Goal: Task Accomplishment & Management: Manage account settings

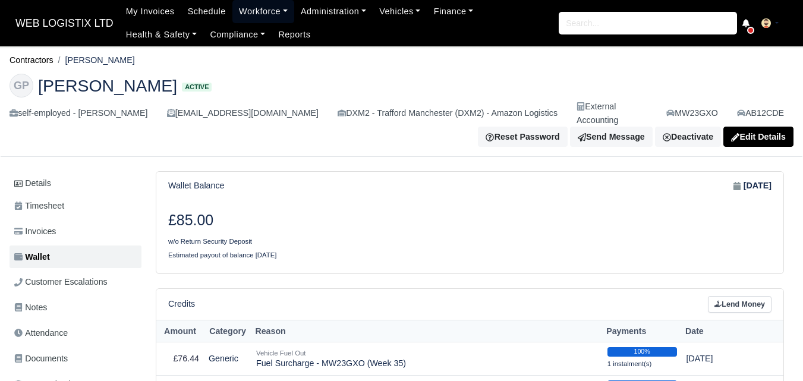
drag, startPoint x: 247, startPoint y: 12, endPoint x: 274, endPoint y: 55, distance: 51.1
click at [247, 12] on link "Workforce" at bounding box center [263, 11] width 62 height 23
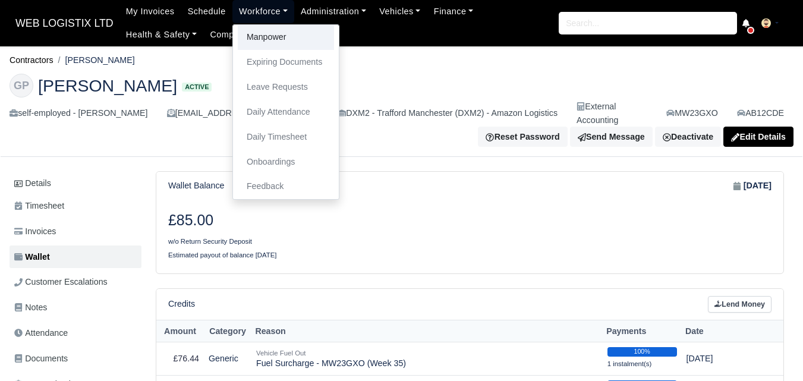
click at [258, 36] on link "Manpower" at bounding box center [286, 37] width 96 height 25
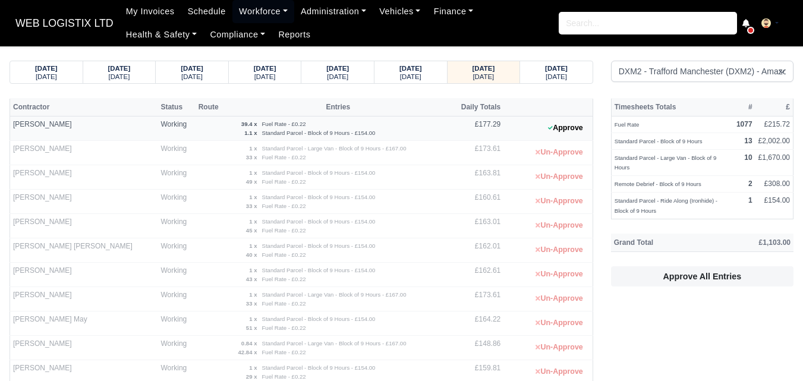
select select "1"
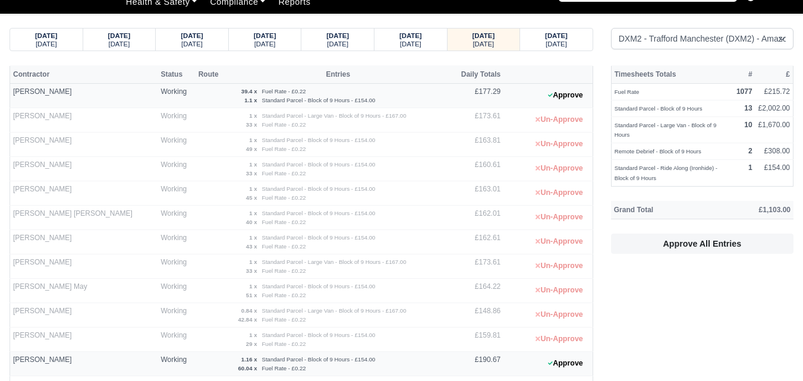
scroll to position [17, 0]
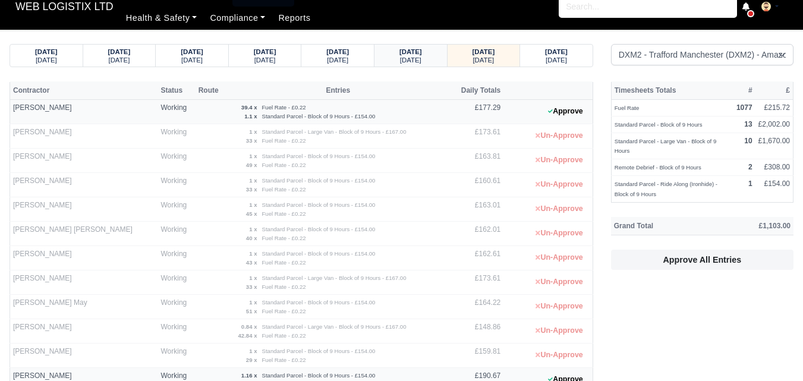
click at [410, 56] on small "Thursday" at bounding box center [410, 59] width 21 height 7
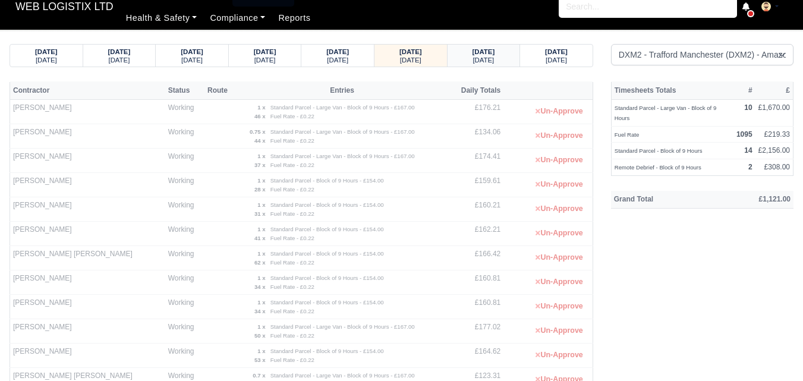
click at [479, 56] on small "Friday" at bounding box center [482, 59] width 21 height 7
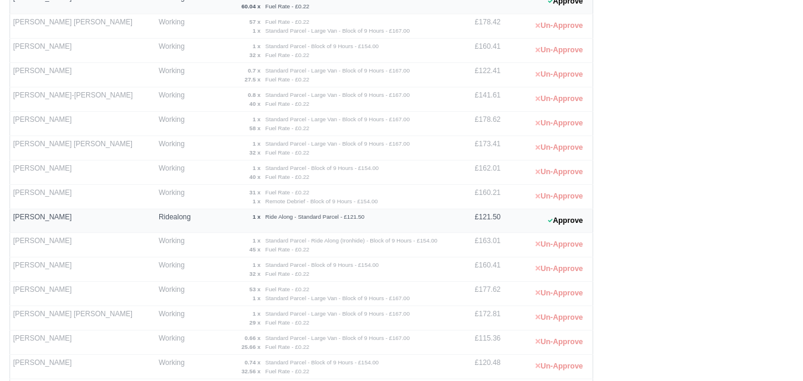
scroll to position [330, 0]
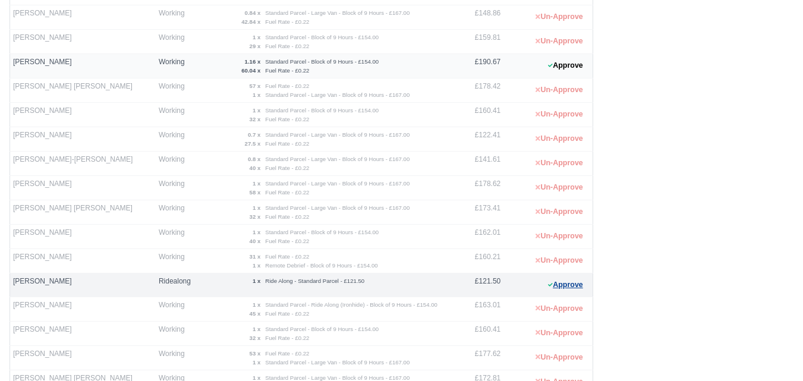
click at [558, 290] on button "Approve" at bounding box center [565, 284] width 48 height 17
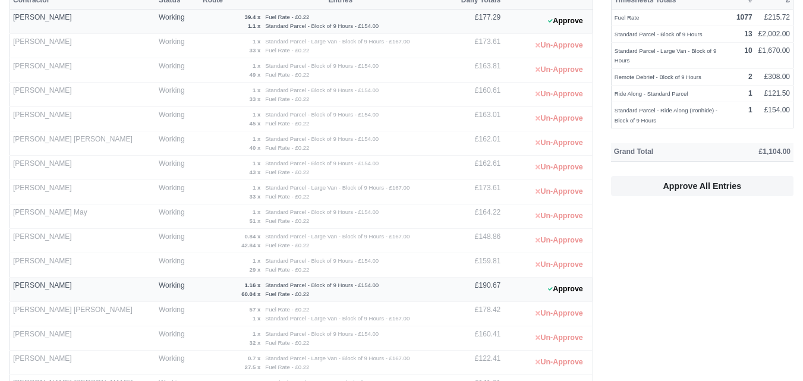
scroll to position [58, 0]
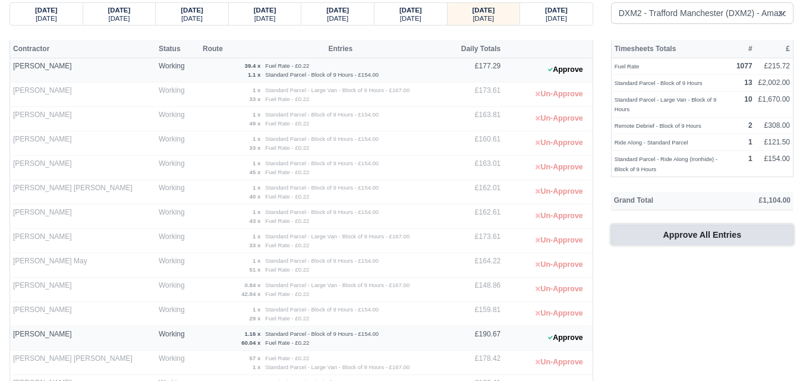
click at [661, 232] on button "Approve All Entries" at bounding box center [702, 235] width 182 height 20
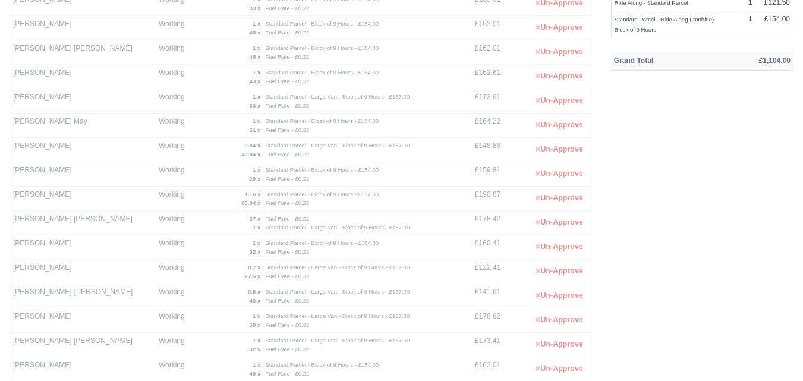
scroll to position [204, 0]
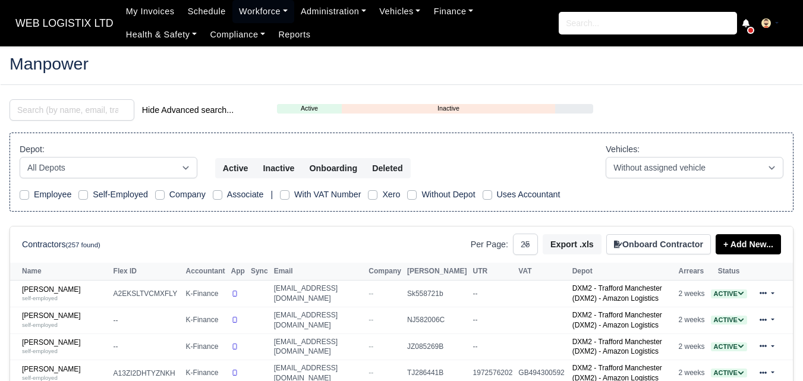
select select "25"
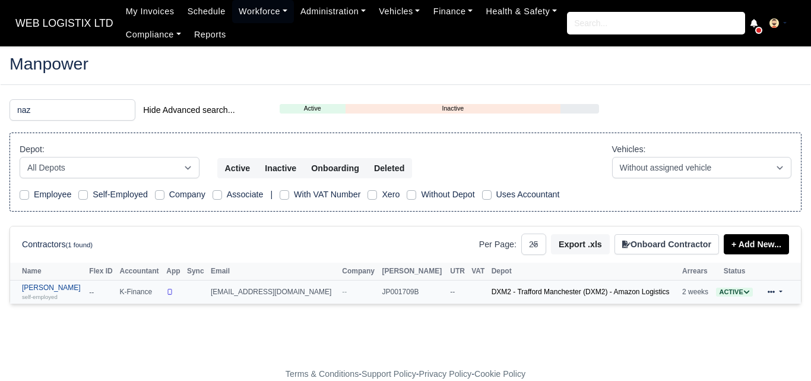
type input "naz"
click at [34, 290] on link "Nazim Uddin self-employed" at bounding box center [52, 291] width 61 height 17
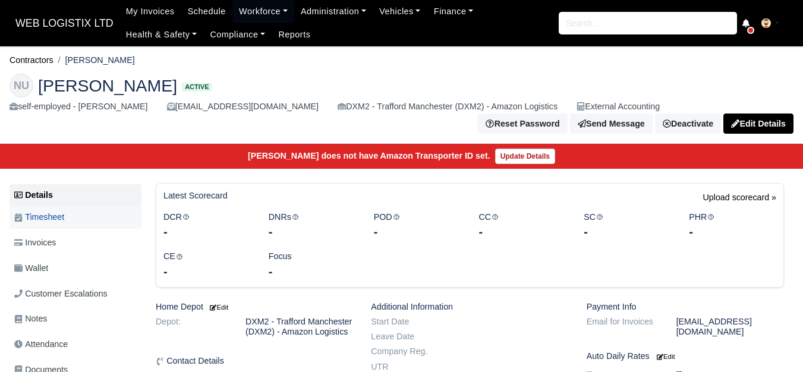
click at [56, 210] on span "Timesheet" at bounding box center [39, 217] width 50 height 14
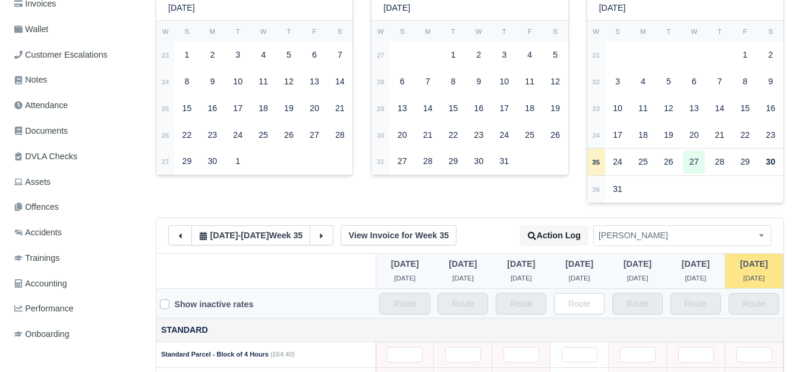
scroll to position [232, 0]
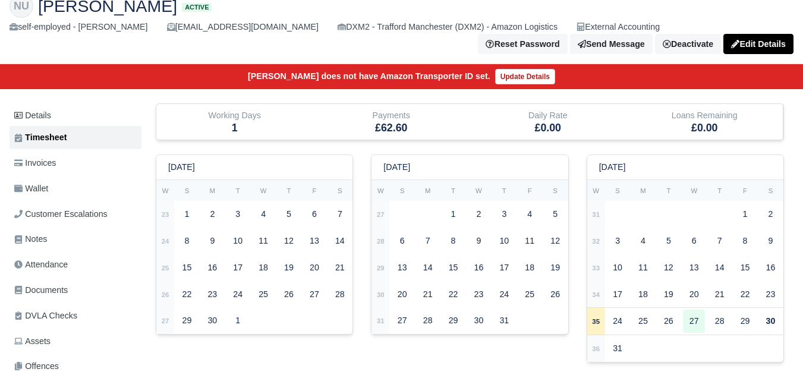
scroll to position [10, 0]
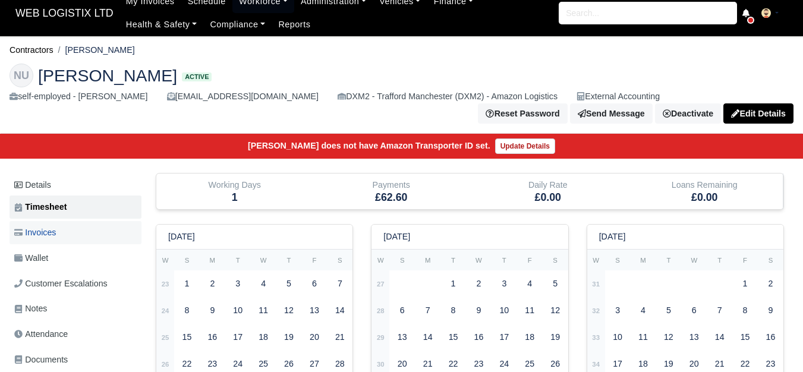
click at [71, 221] on link "Invoices" at bounding box center [76, 232] width 132 height 23
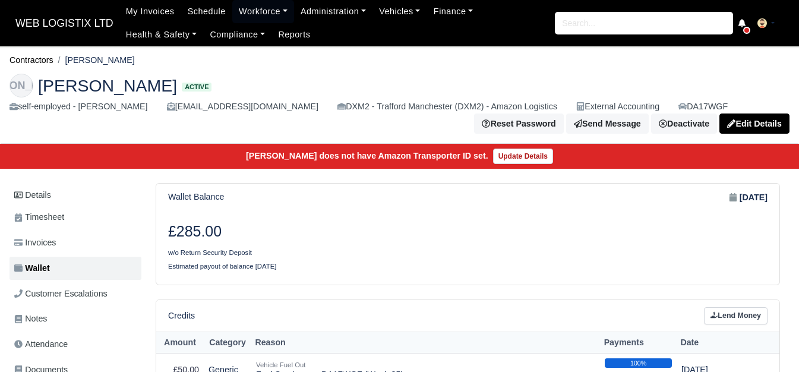
click at [71, 18] on span "WEB LOGISTIX LTD" at bounding box center [65, 23] width 110 height 24
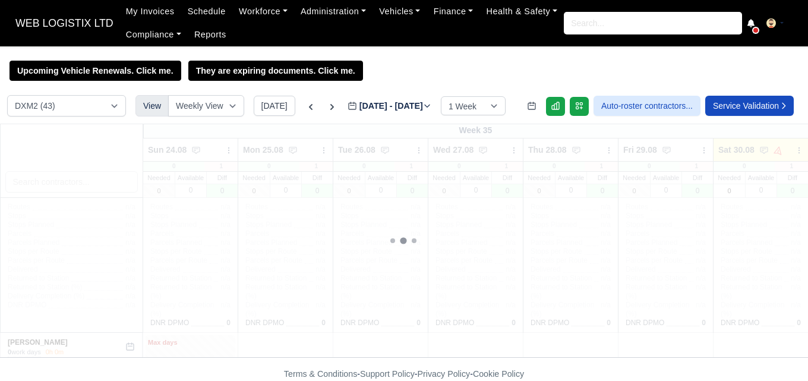
select select "1"
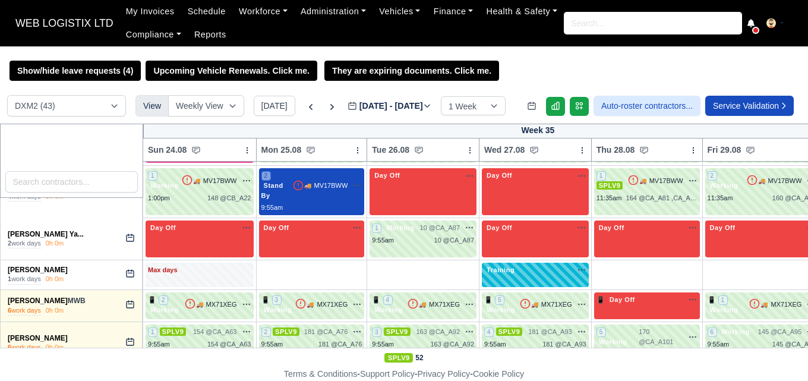
scroll to position [1248, 0]
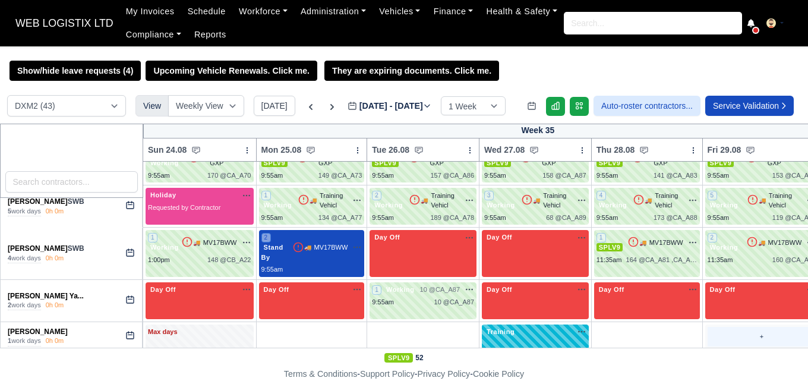
click at [739, 327] on div "+" at bounding box center [761, 337] width 109 height 20
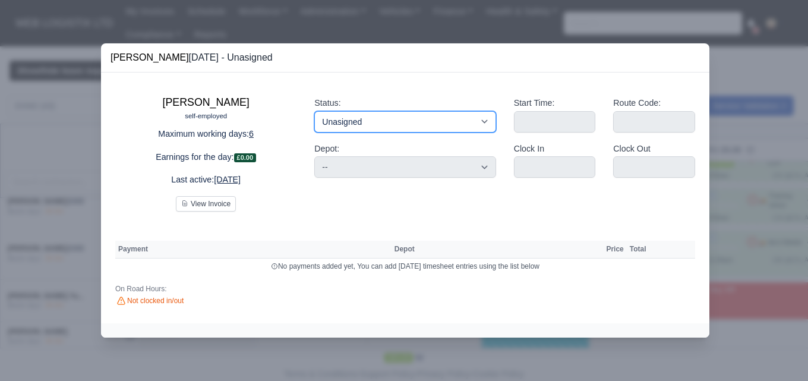
click at [439, 116] on select "Working Day Off Stand By Holiday Other Depot In Office OSM Ridealong Nursery 1 …" at bounding box center [404, 121] width 181 height 21
select select "Ridealong"
click at [314, 111] on select "Working Day Off Stand By Holiday Other Depot In Office OSM Ridealong Nursery 1 …" at bounding box center [404, 121] width 181 height 21
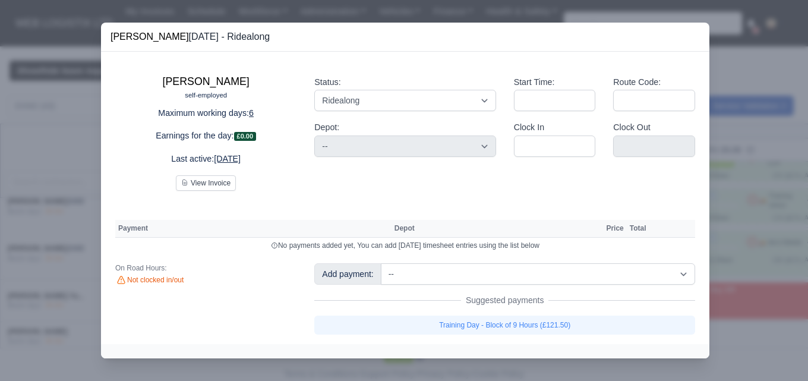
click at [744, 199] on div at bounding box center [404, 190] width 808 height 381
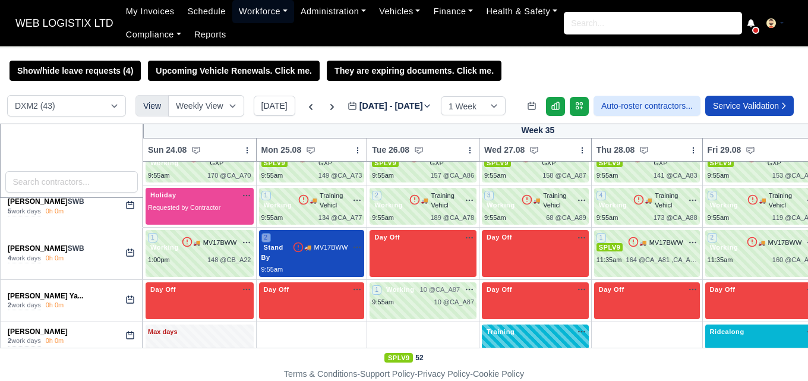
click at [249, 9] on link "Workforce" at bounding box center [263, 11] width 62 height 23
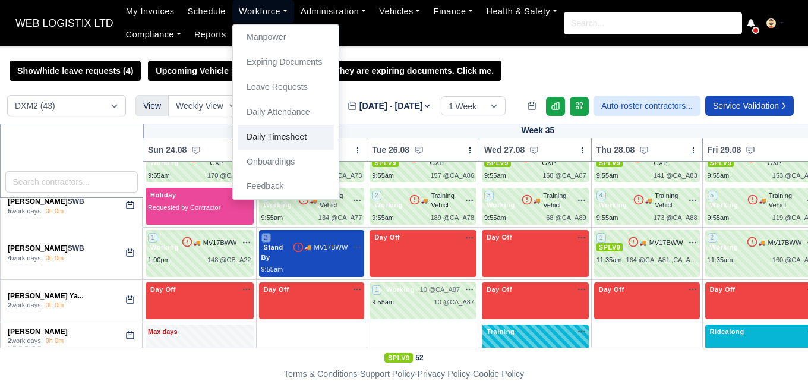
click at [249, 142] on link "Daily Timesheet" at bounding box center [286, 137] width 96 height 25
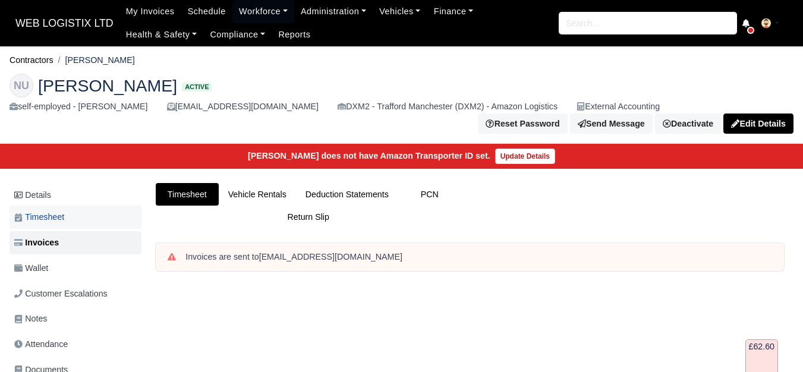
click at [59, 211] on span "Timesheet" at bounding box center [39, 217] width 50 height 14
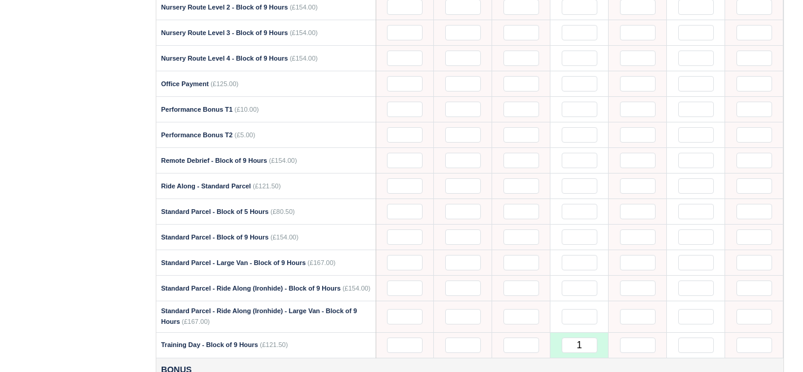
scroll to position [952, 0]
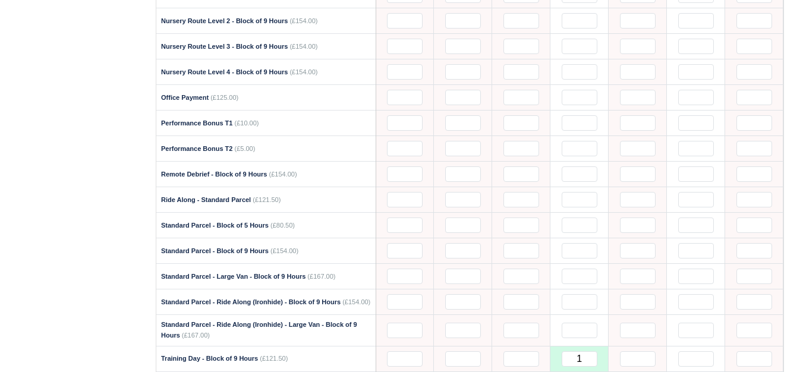
click at [700, 192] on input "text" at bounding box center [696, 199] width 36 height 15
type input "1"
click at [35, 170] on div "Details Timesheet Invoices Wallet Customer Escalations Notes Attendance Documen…" at bounding box center [78, 157] width 137 height 1852
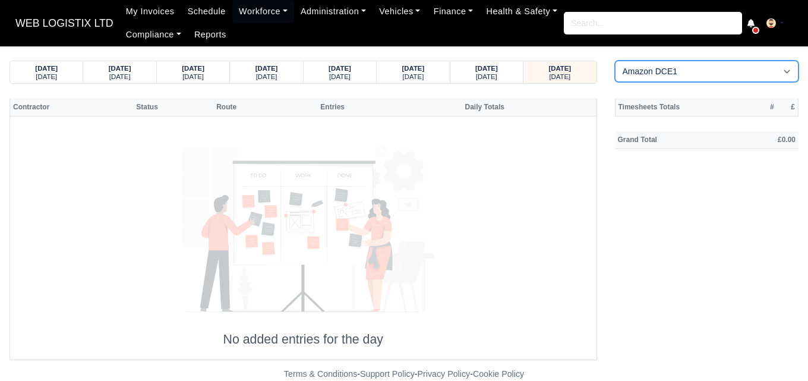
click at [681, 75] on select "Amazon DCE1 DWN2 - [GEOGRAPHIC_DATA] (DWN2) - Amazon Logistics (L34 7XL) DXM2 -…" at bounding box center [707, 71] width 184 height 21
select select "1"
click at [615, 61] on select "Amazon DCE1 DWN2 - [GEOGRAPHIC_DATA] (DWN2) - Amazon Logistics (L34 7XL) DXM2 -…" at bounding box center [707, 71] width 184 height 21
click at [487, 74] on small "[DATE]" at bounding box center [486, 76] width 21 height 7
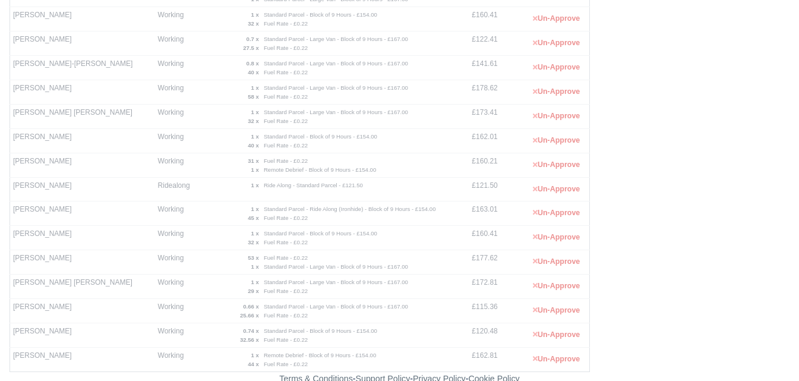
scroll to position [430, 0]
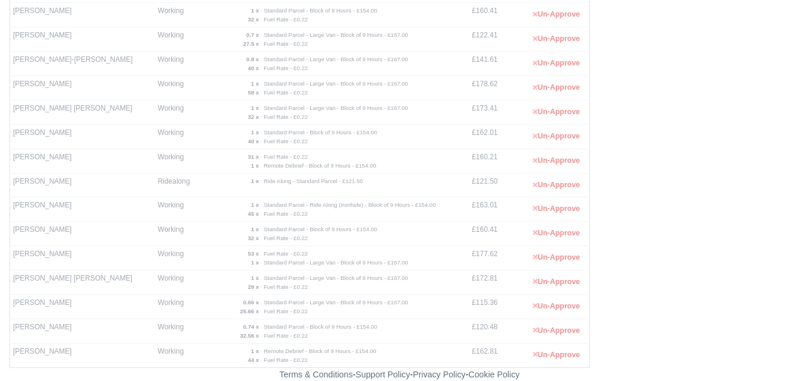
drag, startPoint x: 13, startPoint y: 324, endPoint x: 77, endPoint y: 326, distance: 63.6
click at [77, 326] on td "[PERSON_NAME]" at bounding box center [82, 330] width 145 height 24
copy td "[PERSON_NAME]"
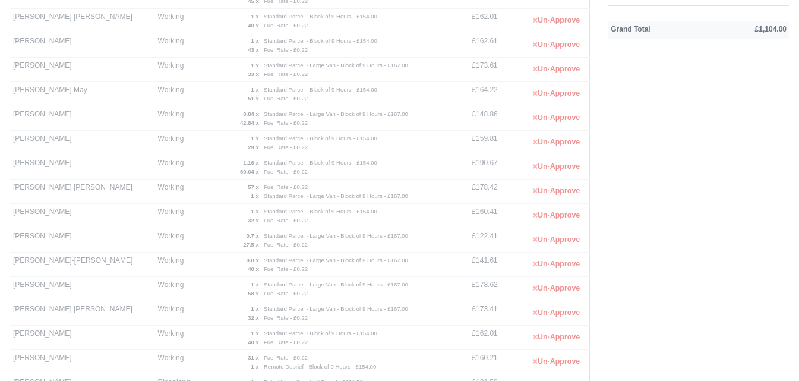
scroll to position [226, 0]
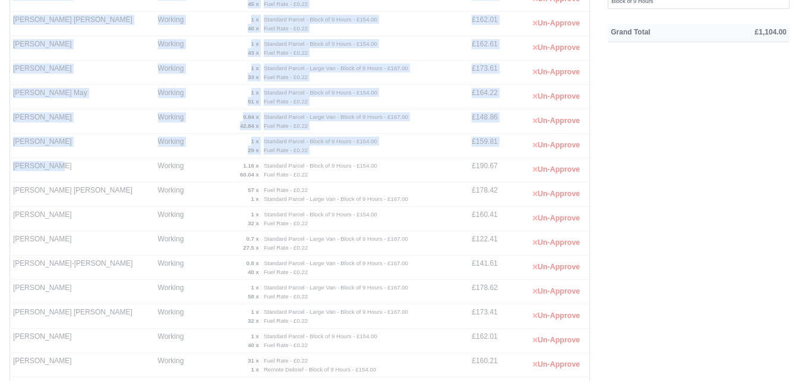
drag, startPoint x: 7, startPoint y: 165, endPoint x: 55, endPoint y: 165, distance: 47.5
click at [55, 165] on div "Contractor Status Route Entries Daily Totals [PERSON_NAME] Working 39.4 x Fuel …" at bounding box center [300, 222] width 598 height 700
click at [53, 165] on td "[PERSON_NAME]" at bounding box center [82, 170] width 145 height 24
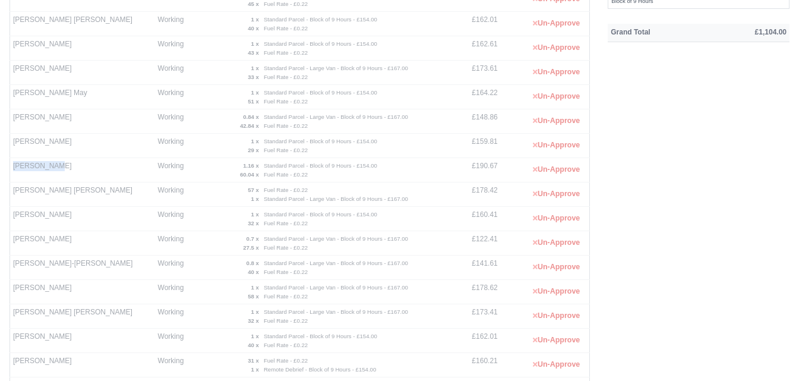
drag, startPoint x: 14, startPoint y: 166, endPoint x: 53, endPoint y: 166, distance: 39.8
click at [53, 166] on td "[PERSON_NAME]" at bounding box center [82, 170] width 145 height 24
copy td "[PERSON_NAME]"
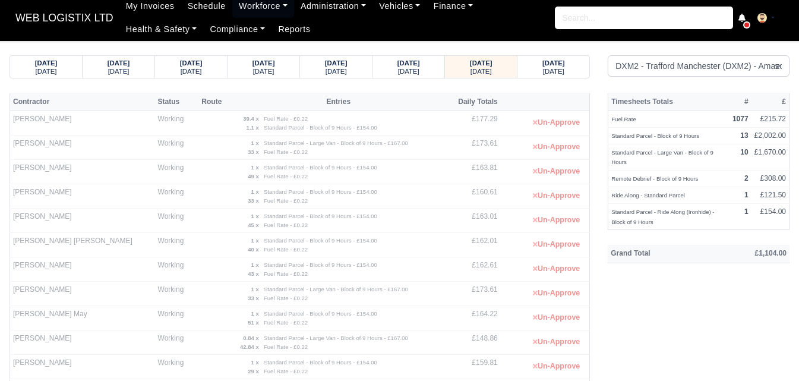
scroll to position [0, 0]
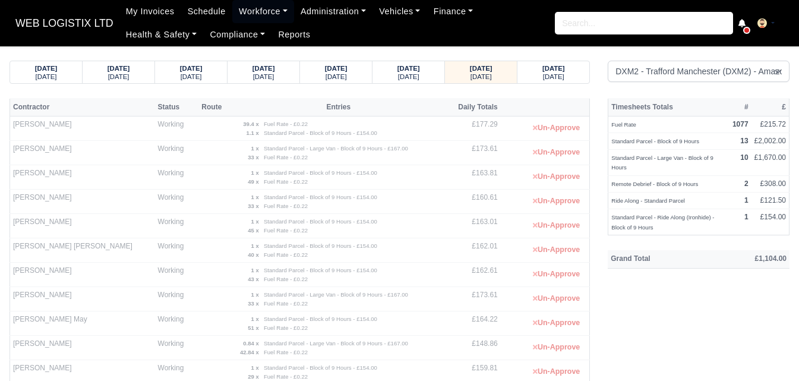
drag, startPoint x: 12, startPoint y: 127, endPoint x: 71, endPoint y: 128, distance: 59.4
click at [71, 128] on td "[PERSON_NAME]" at bounding box center [82, 128] width 145 height 24
copy td "[PERSON_NAME]"
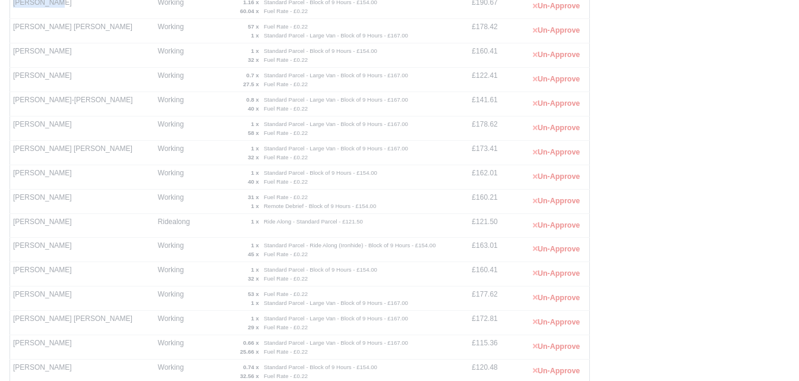
scroll to position [430, 0]
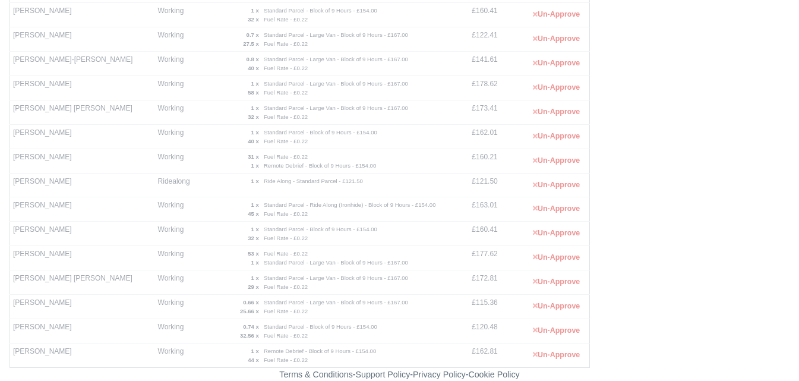
drag, startPoint x: 11, startPoint y: 298, endPoint x: 65, endPoint y: 305, distance: 53.9
click at [65, 305] on td "[PERSON_NAME]" at bounding box center [82, 306] width 145 height 24
copy td "[PERSON_NAME]"
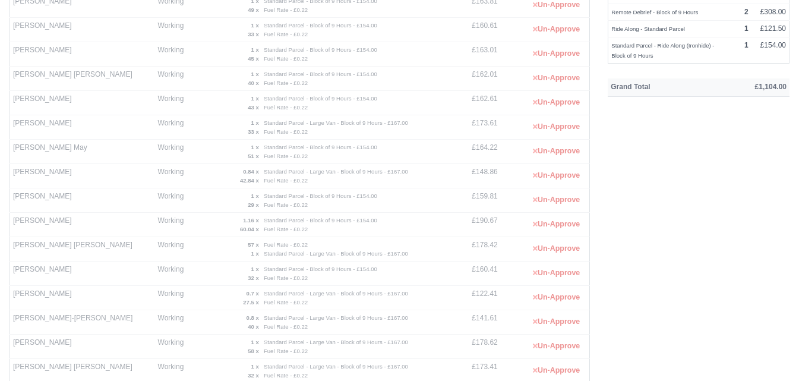
scroll to position [166, 0]
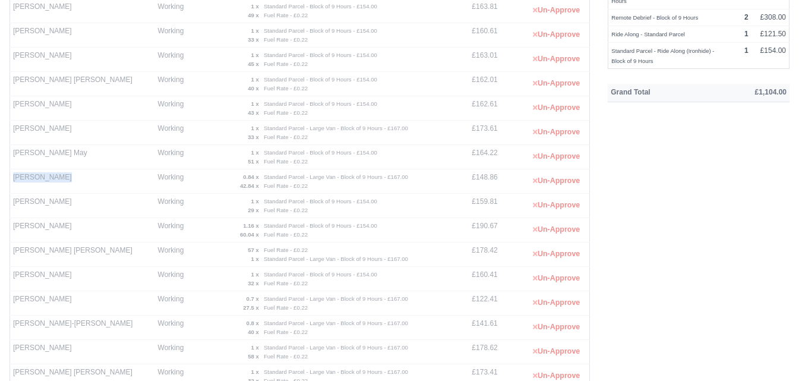
drag, startPoint x: 14, startPoint y: 175, endPoint x: 64, endPoint y: 185, distance: 51.5
click at [64, 185] on td "[PERSON_NAME]" at bounding box center [82, 181] width 145 height 24
copy td "[PERSON_NAME]"
